Goal: Task Accomplishment & Management: Manage account settings

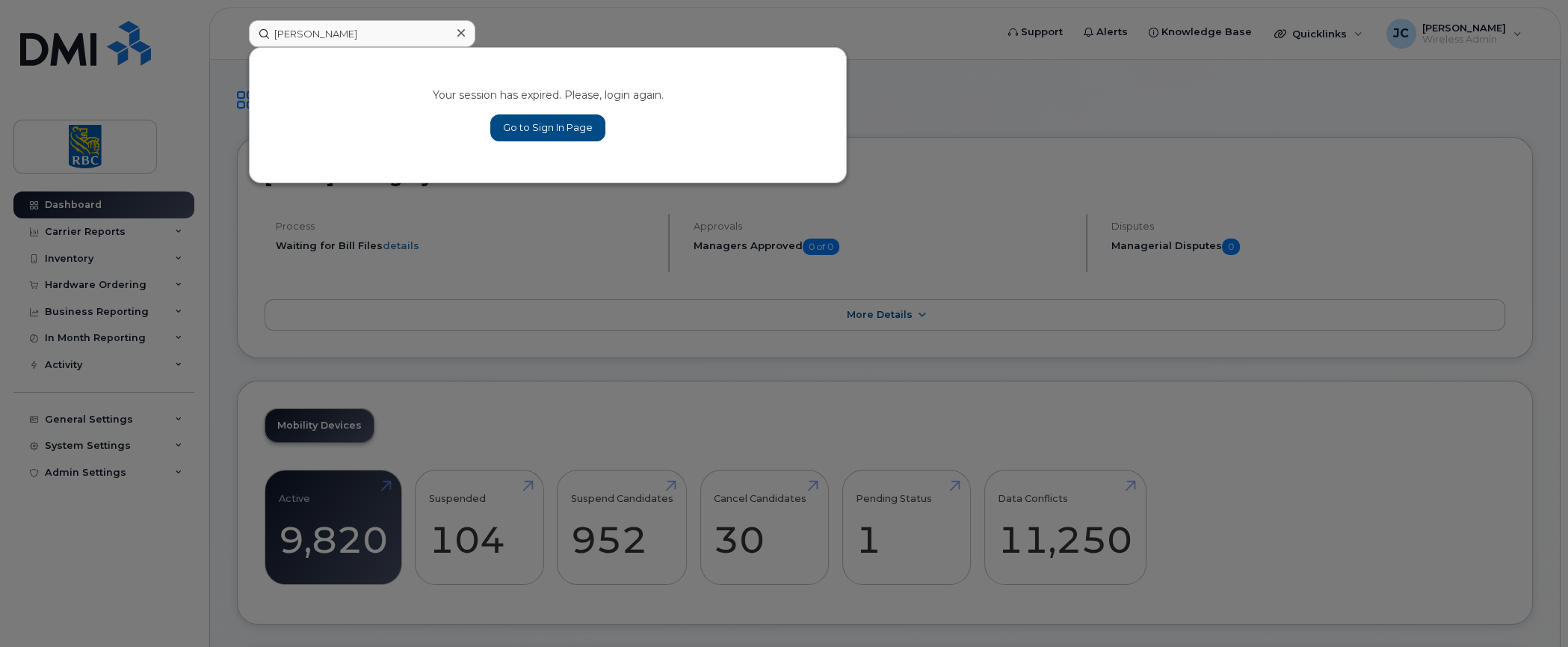
type input "Kevin Petruk"
click at [555, 119] on link "Go to Sign In Page" at bounding box center [548, 128] width 115 height 27
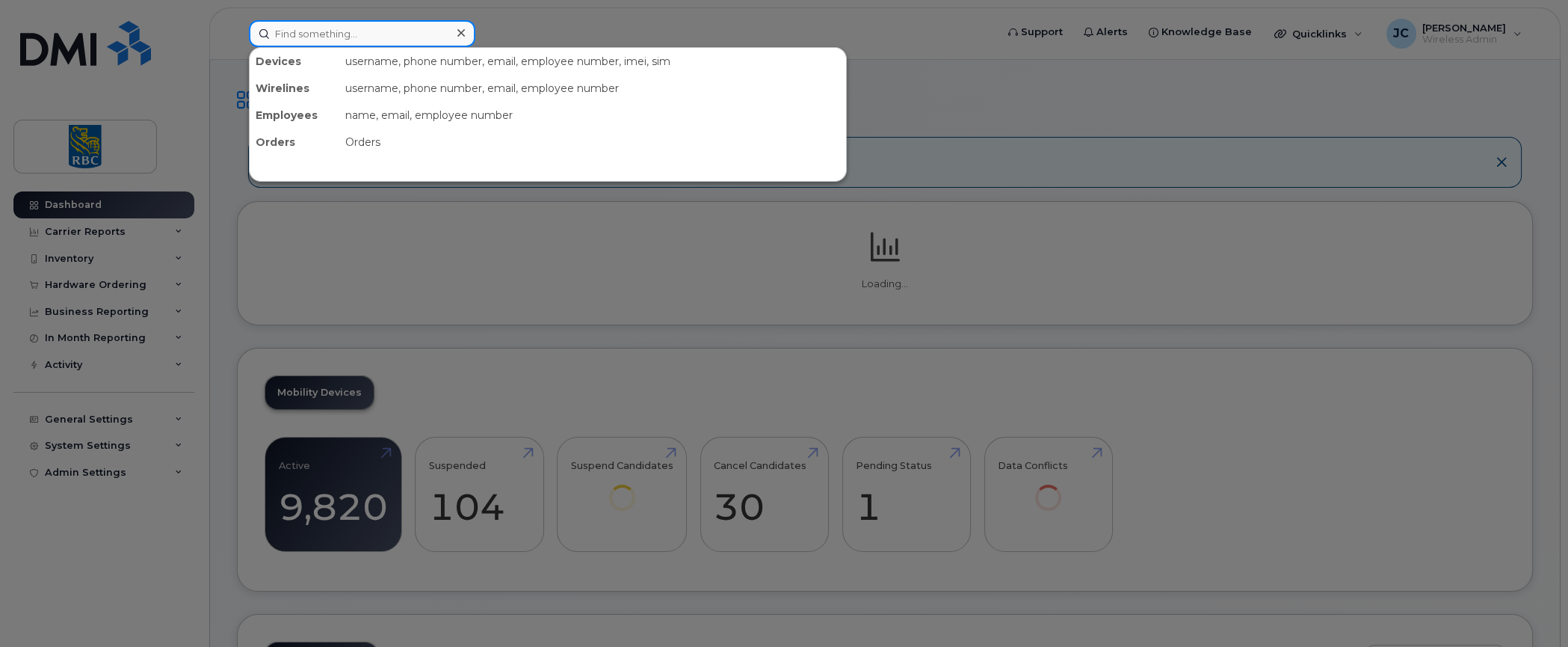
click at [363, 26] on input at bounding box center [361, 34] width 227 height 27
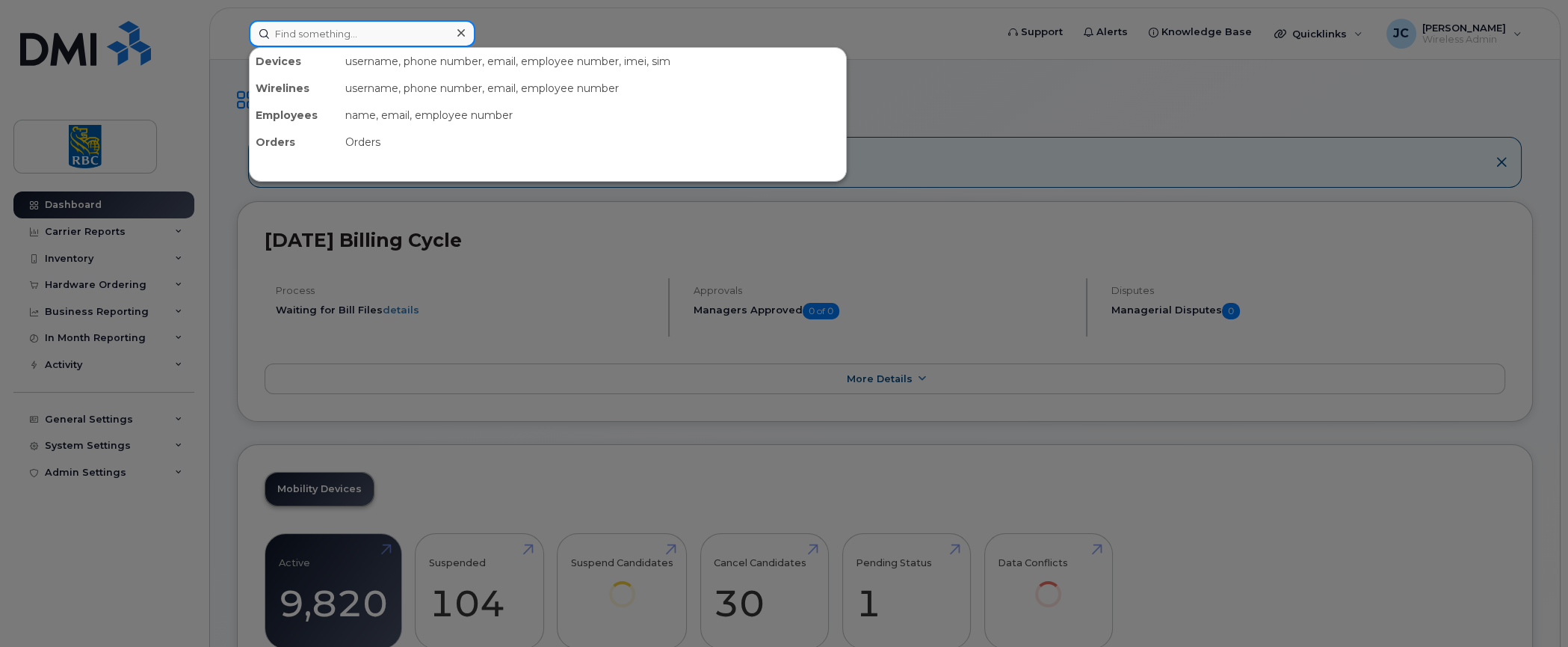
paste input "Kevin Petruk"
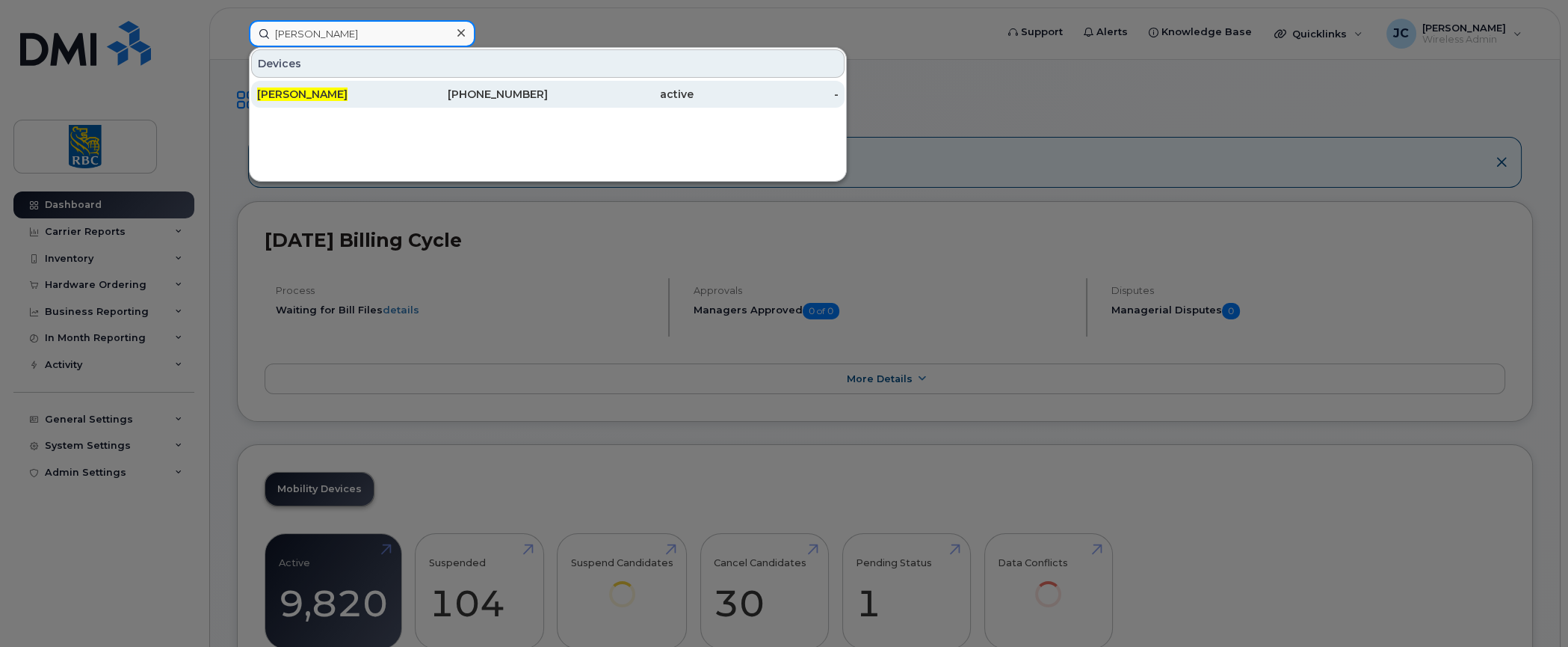
type input "Kevin Petruk"
click at [403, 85] on div "Kevin Petruk" at bounding box center [476, 94] width 146 height 27
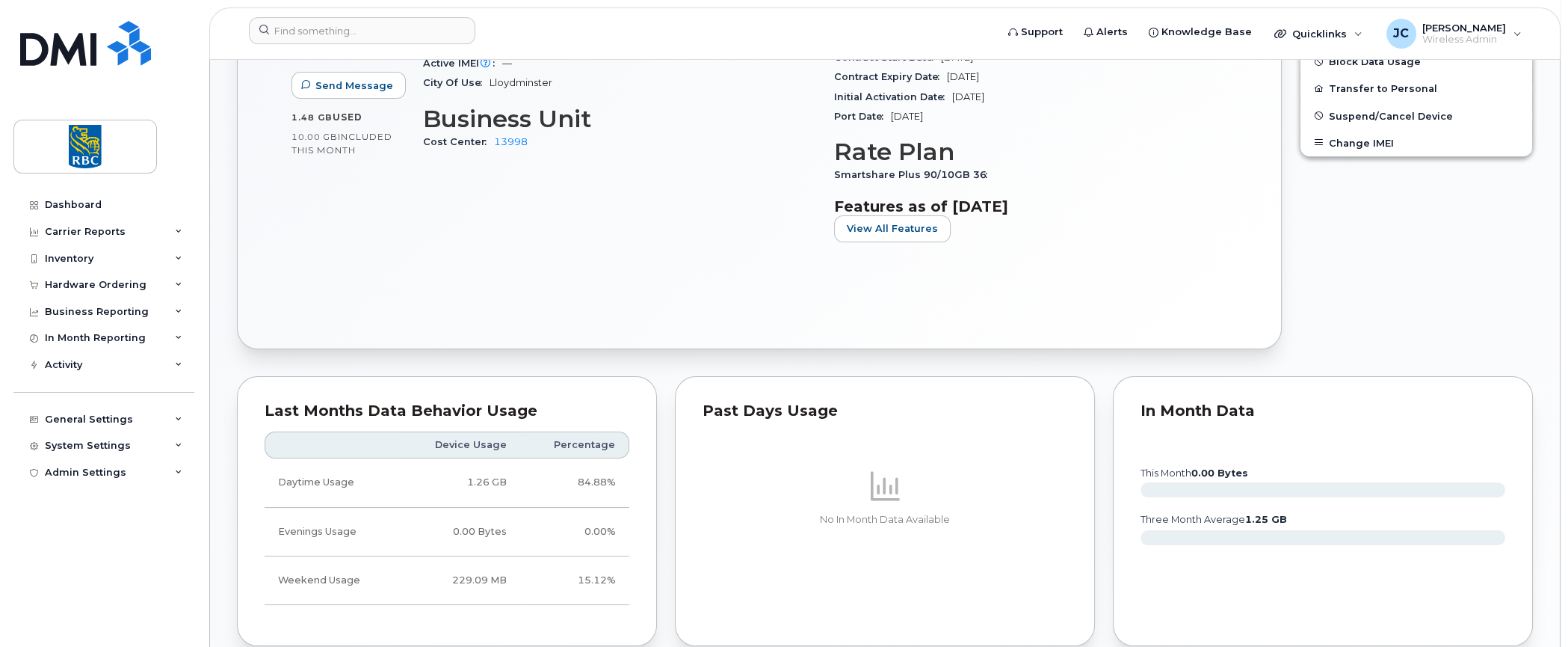
scroll to position [897, 0]
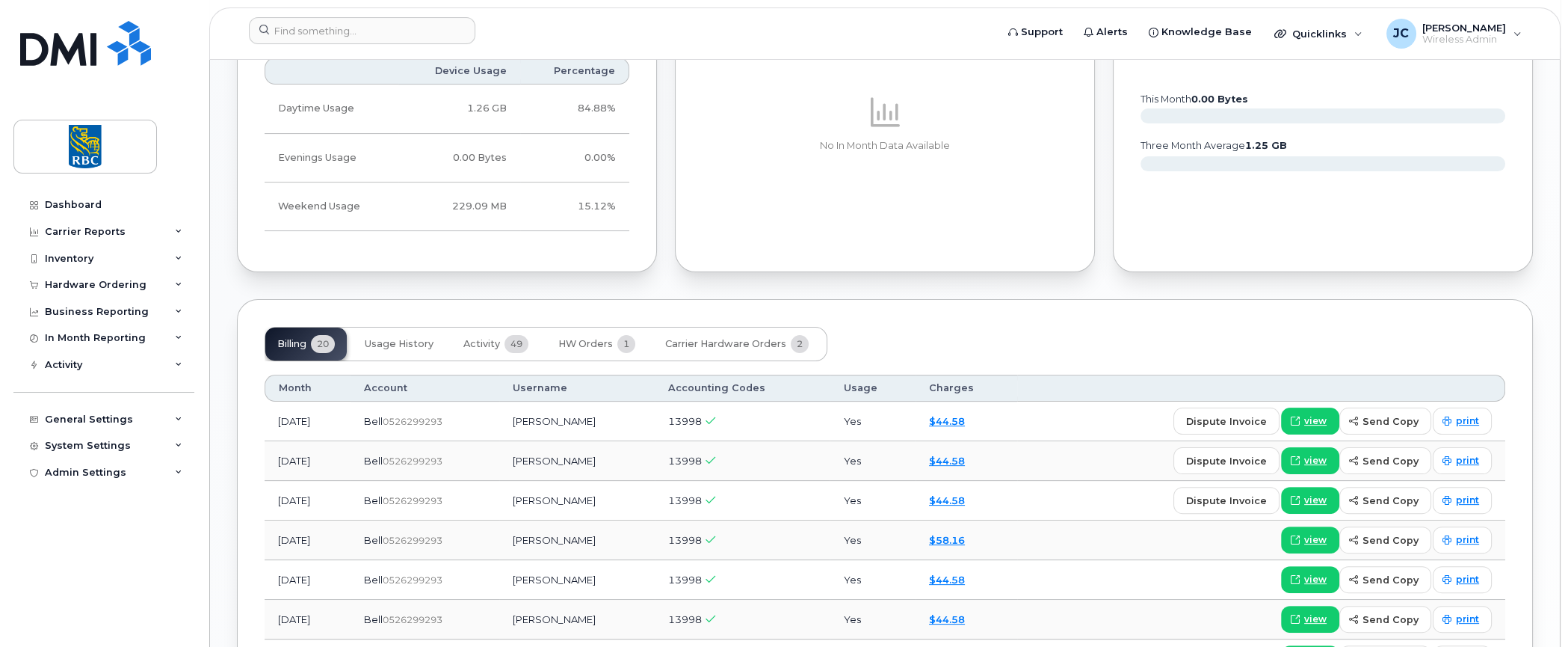
click at [957, 222] on div "Past Days Usage No In Month Data Available" at bounding box center [884, 138] width 420 height 271
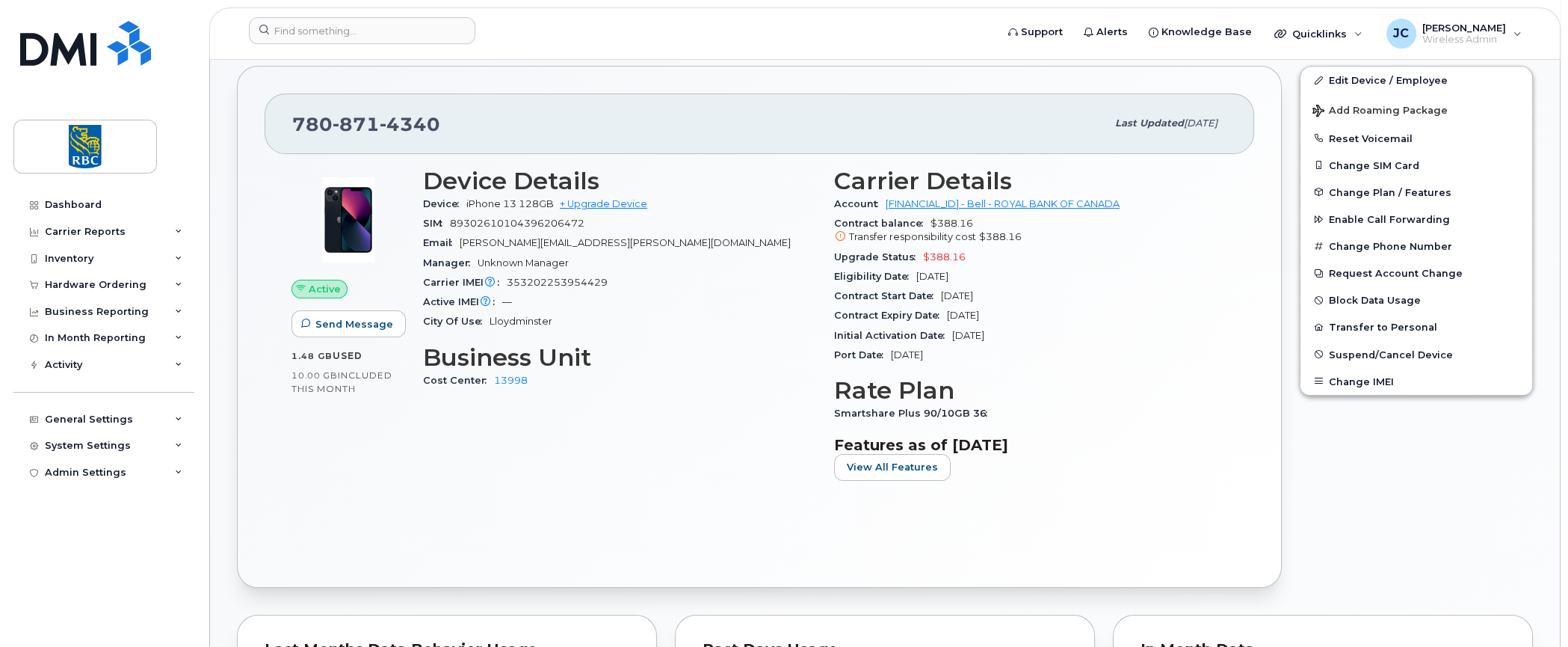
scroll to position [149, 0]
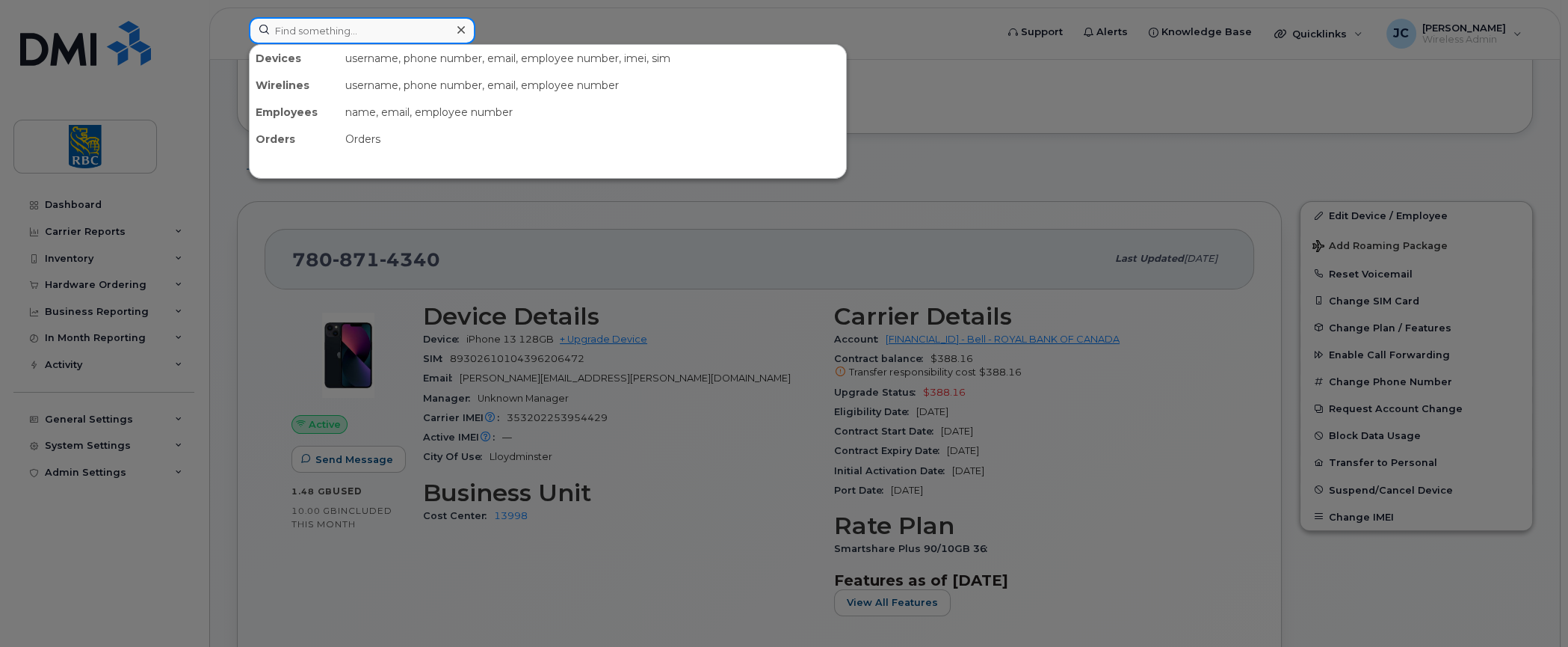
click at [330, 42] on input at bounding box center [361, 31] width 227 height 27
paste input "3065136916"
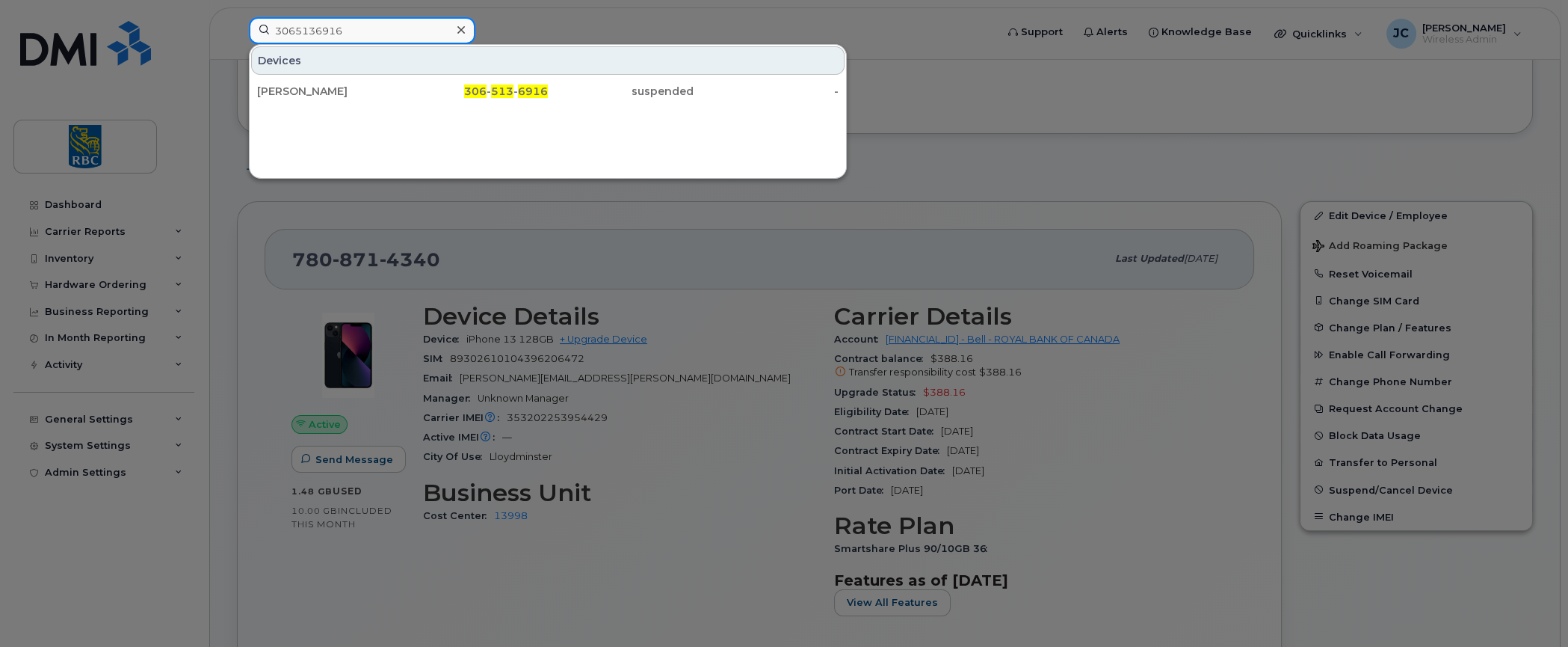
type input "3065136916"
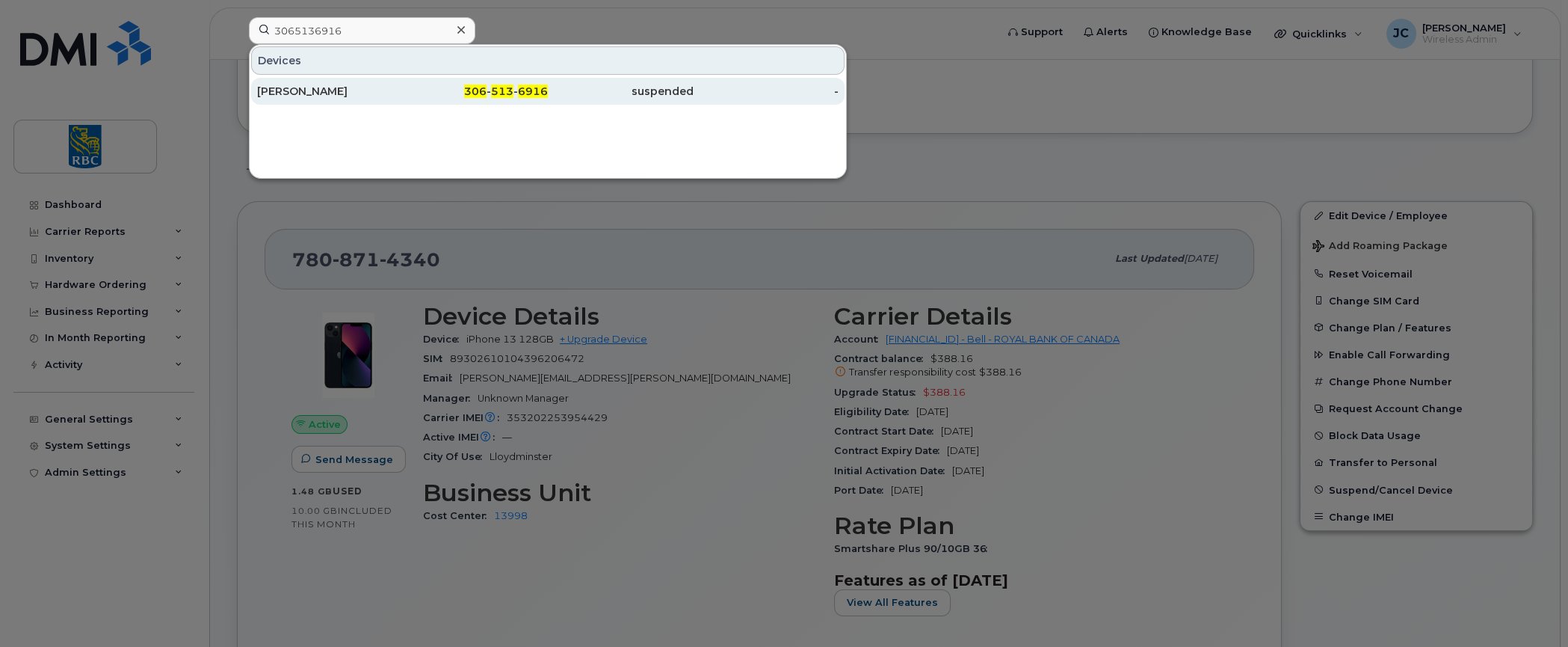
click at [294, 84] on div "[PERSON_NAME]" at bounding box center [330, 92] width 146 height 15
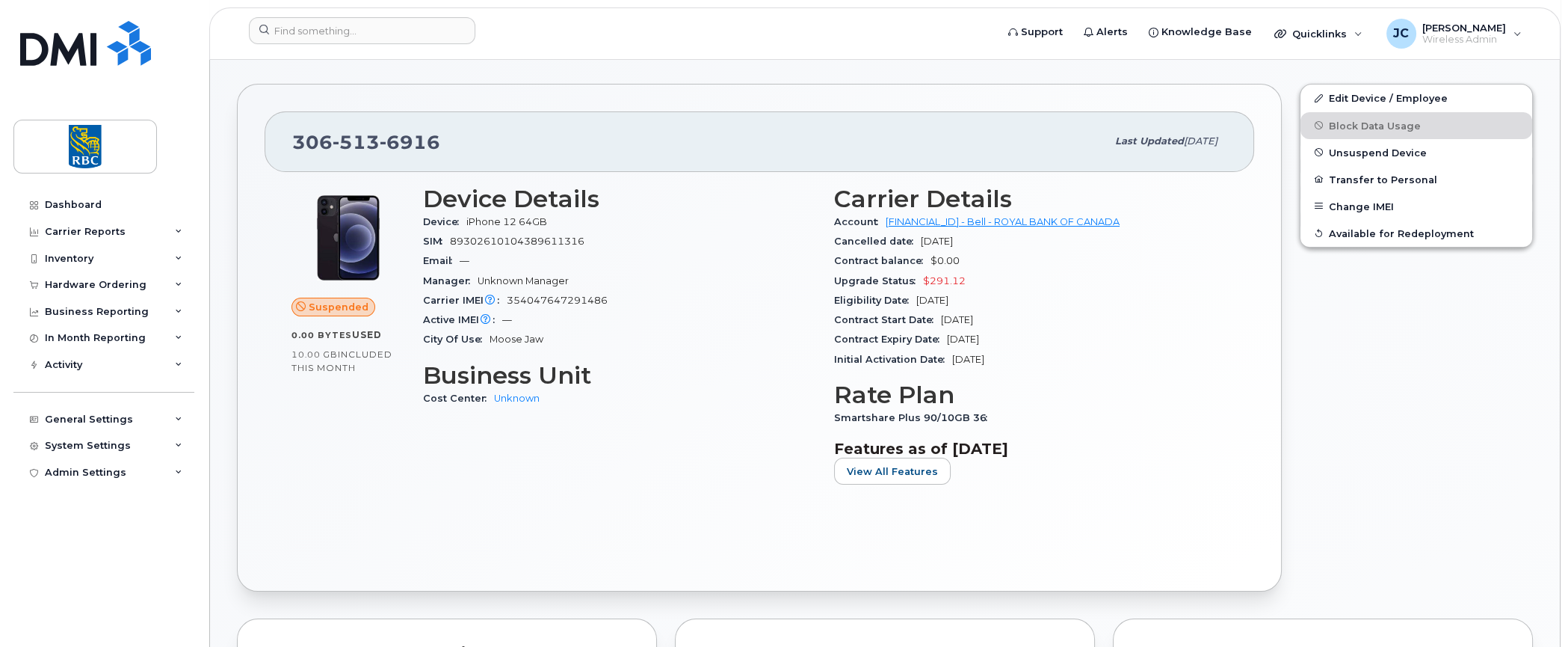
scroll to position [299, 0]
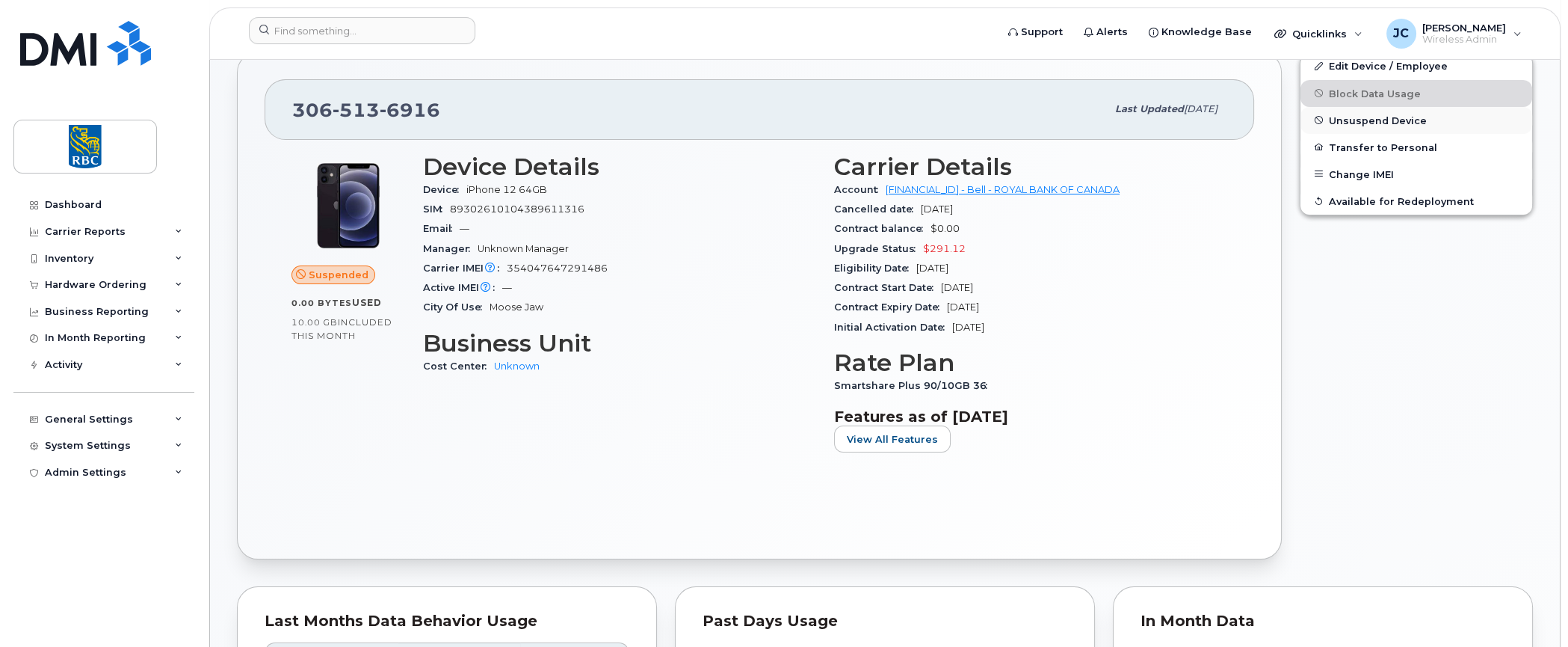
click at [1361, 115] on span "Unsuspend Device" at bounding box center [1377, 120] width 98 height 11
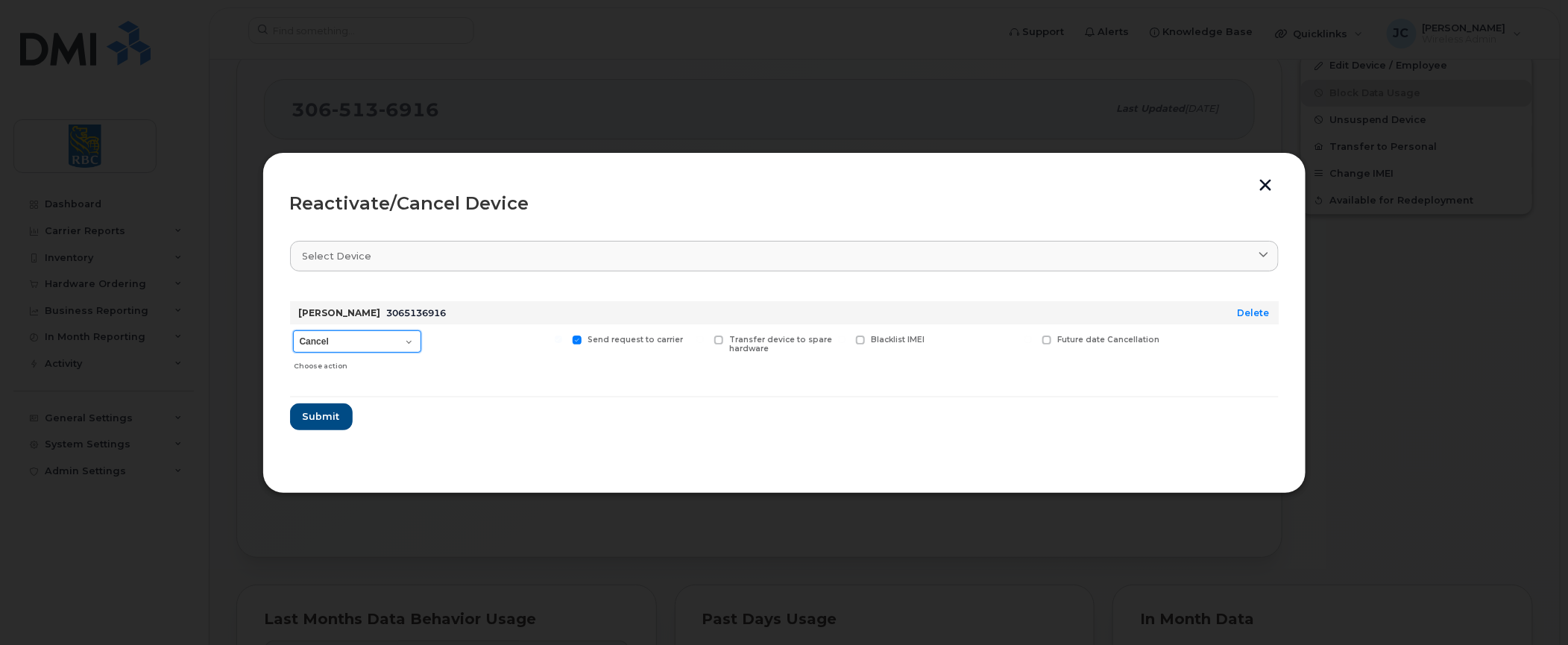
click at [412, 343] on select "Cancel Suspend - Extend Suspension Reactivate" at bounding box center [356, 341] width 128 height 22
select select "[object Object]"
click at [293, 330] on select "Cancel Suspend - Extend Suspension Reactivate" at bounding box center [356, 341] width 128 height 22
click at [304, 416] on span "Submit" at bounding box center [321, 416] width 37 height 14
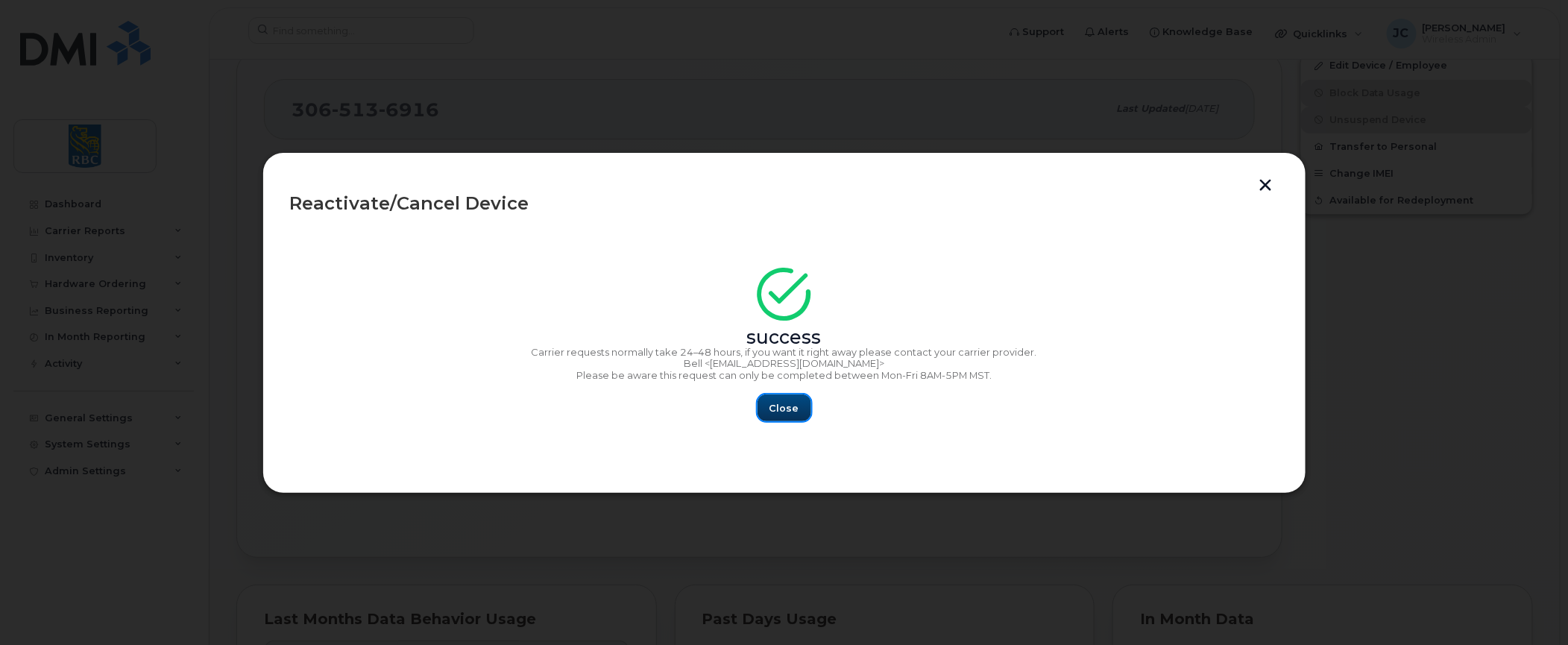
click at [781, 406] on span "Close" at bounding box center [784, 408] width 30 height 14
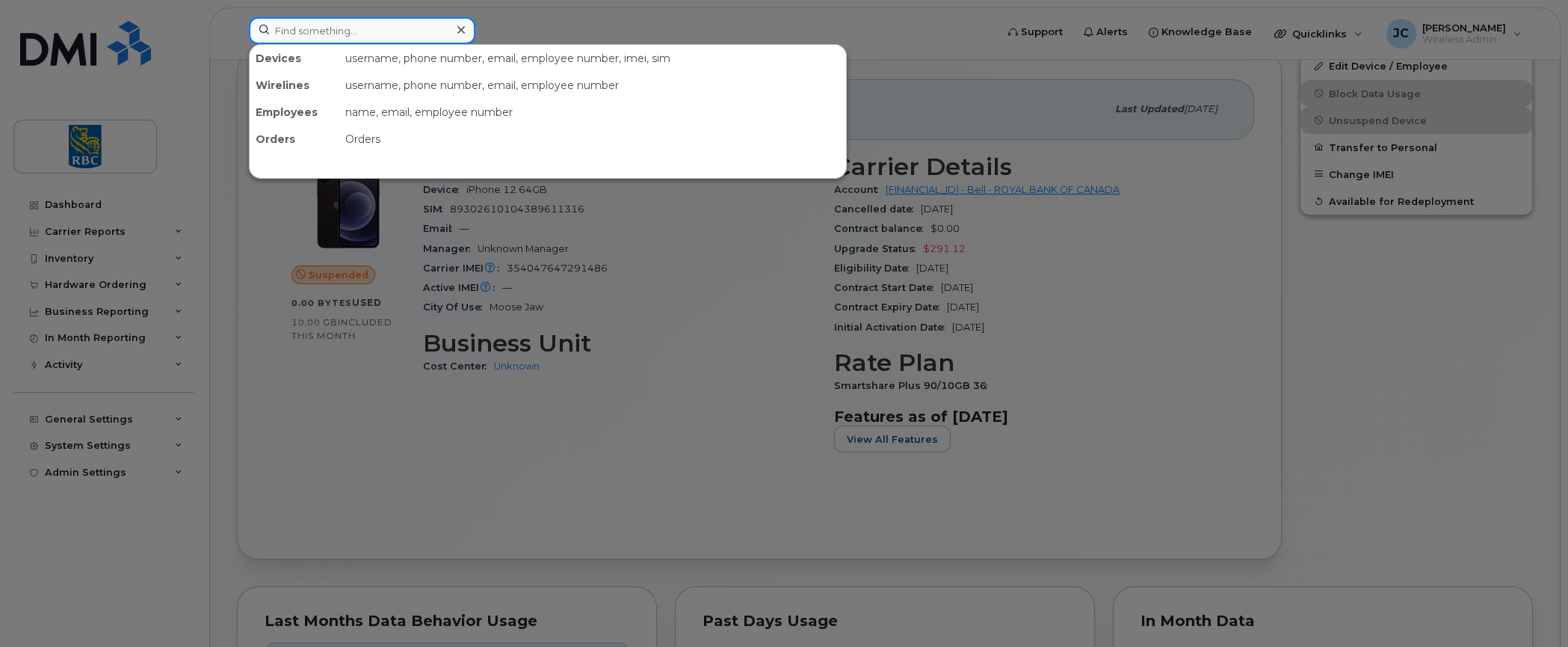
click at [406, 23] on input at bounding box center [361, 31] width 227 height 27
paste input "306-513-6916"
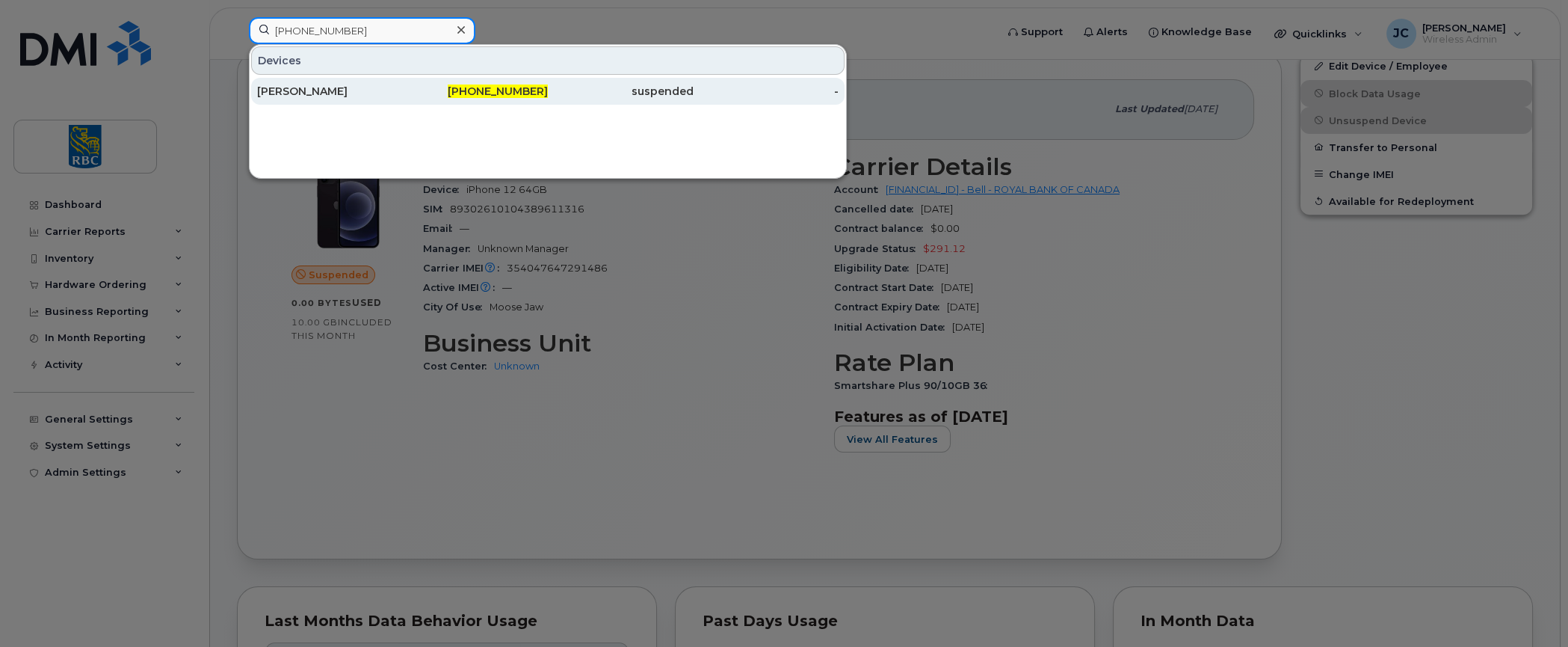
type input "306-513-6916"
click at [295, 84] on div "[PERSON_NAME]" at bounding box center [330, 92] width 146 height 15
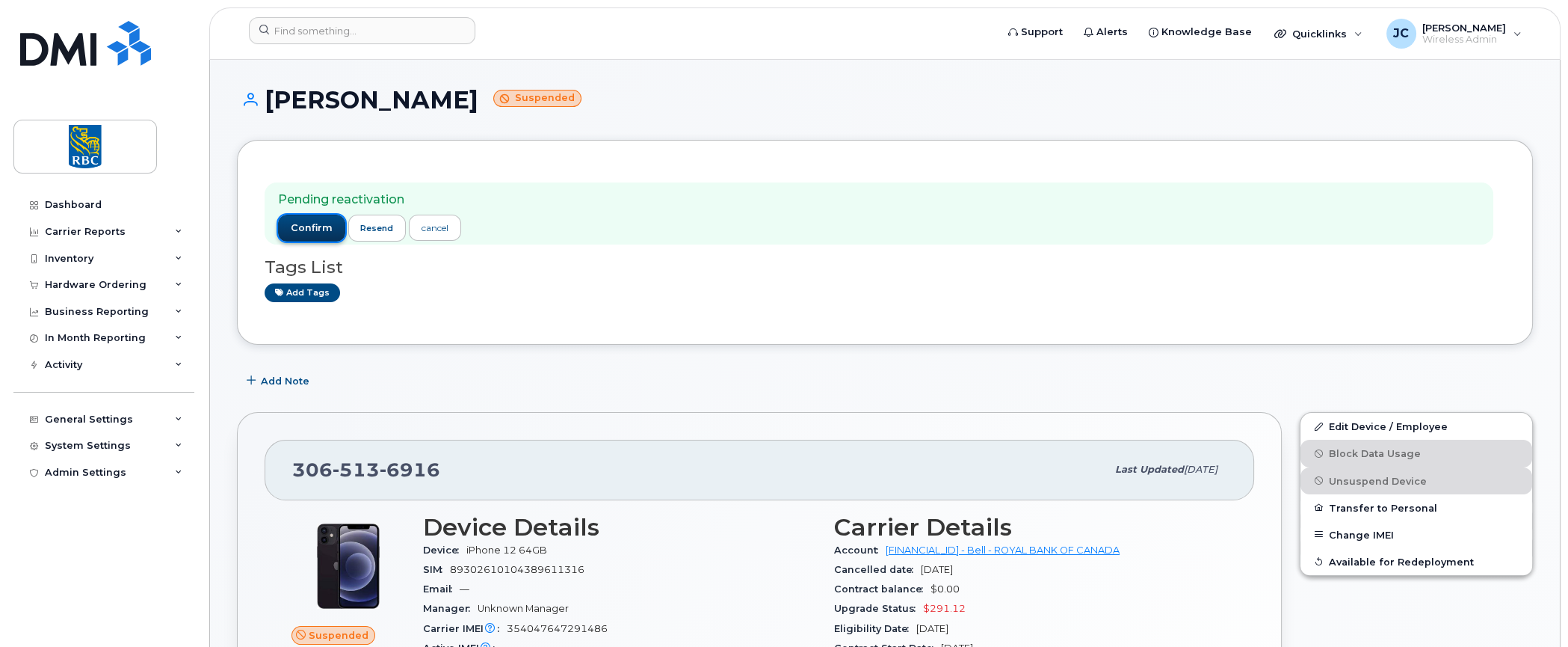
click at [304, 222] on span "confirm" at bounding box center [311, 228] width 42 height 14
